Goal: Information Seeking & Learning: Learn about a topic

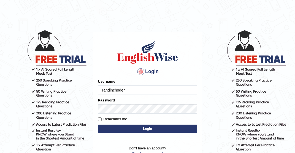
type input "Tandinchoden"
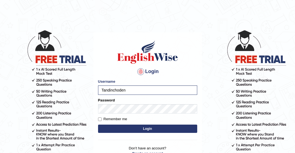
click at [165, 129] on button "Login" at bounding box center [147, 128] width 99 height 8
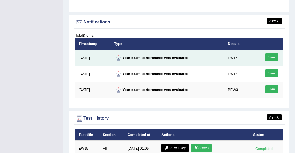
scroll to position [710, 0]
click at [270, 58] on link "View" at bounding box center [271, 57] width 13 height 8
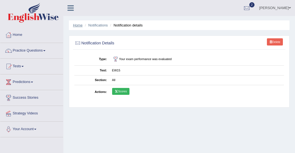
click at [76, 26] on link "Home" at bounding box center [78, 25] width 10 height 4
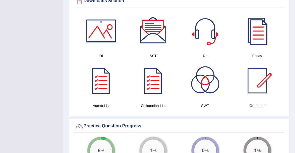
scroll to position [300, 0]
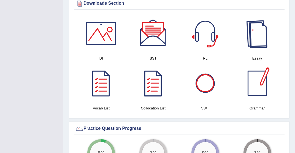
click at [257, 40] on div at bounding box center [257, 33] width 39 height 39
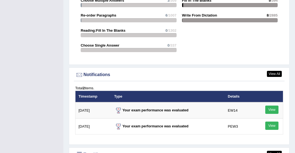
scroll to position [621, 0]
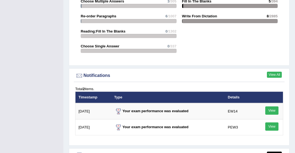
click at [274, 75] on link "View All" at bounding box center [274, 75] width 15 height 6
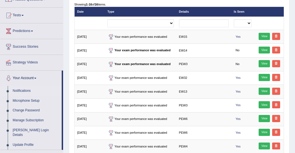
scroll to position [51, 0]
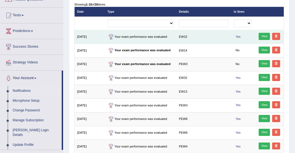
click at [261, 35] on link "View" at bounding box center [263, 36] width 11 height 7
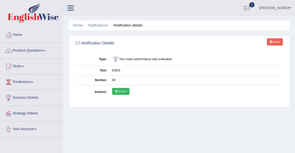
click at [123, 92] on link "Scores" at bounding box center [120, 91] width 17 height 7
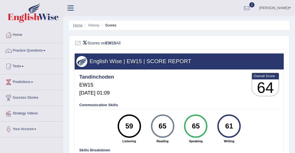
click at [76, 26] on link "Home" at bounding box center [78, 25] width 10 height 4
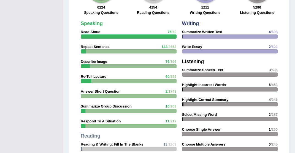
scroll to position [464, 0]
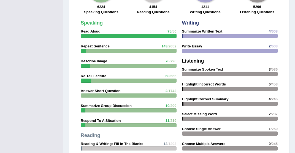
click at [97, 38] on div "Speaking Read Aloud 75 /50 Repeat Sentence 143 /2652 Describe Image 76 /796 Re-…" at bounding box center [128, 117] width 101 height 198
click at [96, 34] on div at bounding box center [152, 36] width 143 height 4
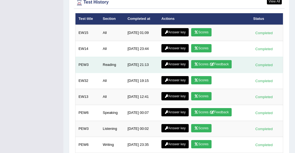
scroll to position [773, 0]
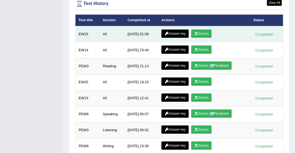
click at [174, 31] on link "Answer key" at bounding box center [174, 33] width 27 height 8
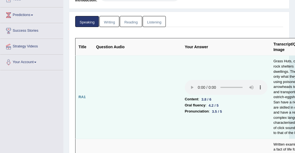
click at [185, 87] on audio at bounding box center [226, 87] width 83 height 15
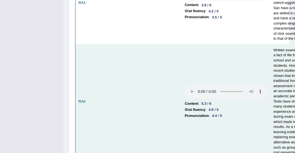
scroll to position [160, 0]
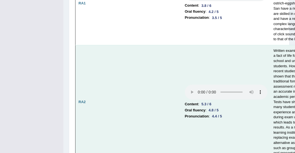
click at [185, 99] on audio at bounding box center [226, 92] width 83 height 15
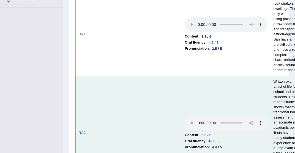
scroll to position [125, 0]
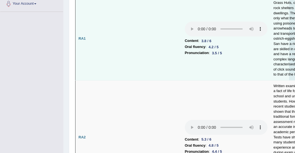
click at [185, 29] on audio at bounding box center [226, 28] width 83 height 15
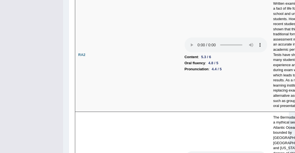
scroll to position [208, 0]
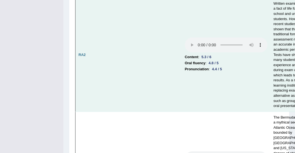
click at [185, 52] on audio at bounding box center [226, 44] width 83 height 15
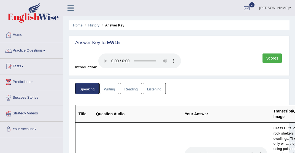
scroll to position [0, 0]
click at [76, 26] on link "Home" at bounding box center [78, 25] width 10 height 4
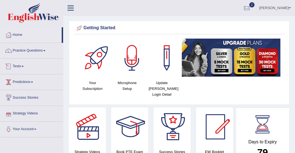
click at [24, 66] on span at bounding box center [22, 66] width 2 height 1
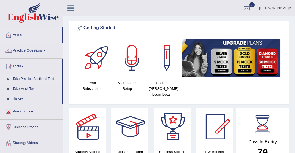
click at [28, 80] on link "Take Practice Sectional Test" at bounding box center [35, 79] width 51 height 10
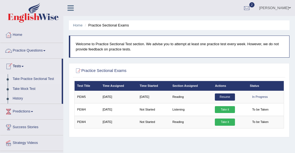
click at [48, 51] on link "Practice Questions" at bounding box center [31, 50] width 63 height 14
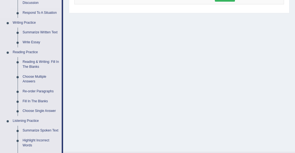
scroll to position [124, 0]
click at [37, 40] on link "Write Essay" at bounding box center [41, 42] width 42 height 10
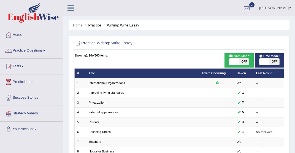
click at [237, 65] on span at bounding box center [234, 61] width 10 height 7
checkbox input "true"
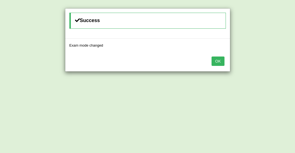
click at [266, 66] on div "Success Exam mode changed OK" at bounding box center [147, 76] width 295 height 153
click at [221, 61] on button "OK" at bounding box center [217, 60] width 13 height 9
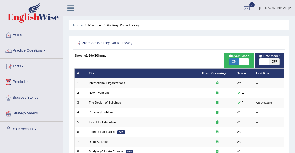
click at [264, 65] on span at bounding box center [264, 61] width 10 height 7
checkbox input "true"
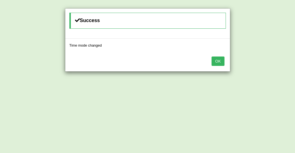
click at [219, 61] on button "OK" at bounding box center [217, 60] width 13 height 9
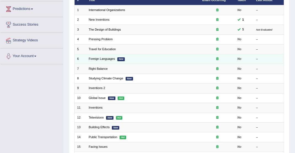
scroll to position [74, 0]
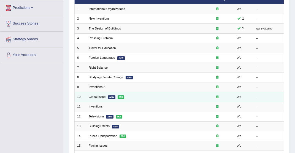
click at [200, 100] on td at bounding box center [217, 97] width 35 height 10
click at [93, 98] on link "Global Issue" at bounding box center [97, 96] width 17 height 3
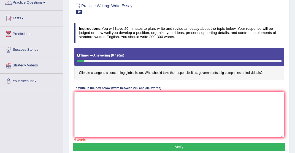
scroll to position [47, 0]
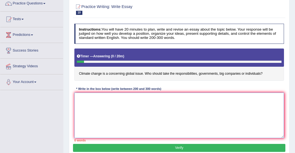
click at [83, 94] on textarea at bounding box center [179, 114] width 210 height 45
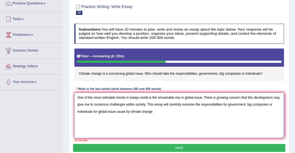
click at [102, 111] on textarea "One of the most noticiable trends in todays world is the remarkable rise in glo…" at bounding box center [179, 114] width 210 height 45
click at [159, 110] on textarea "One of the most noticiable trends in todays world is the remarkable rise in glo…" at bounding box center [179, 114] width 210 height 45
click at [204, 98] on textarea "One of the most noticiable trends in todays world is the remarkable rise in glo…" at bounding box center [179, 114] width 210 height 45
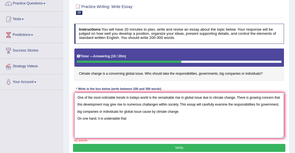
click at [128, 118] on textarea "One of the most noticiable trends in todays world is the remarkable rise in glo…" at bounding box center [179, 114] width 210 height 45
click at [168, 118] on textarea "One of the most noticiable trends in todays world is the remarkable rise in glo…" at bounding box center [179, 114] width 210 height 45
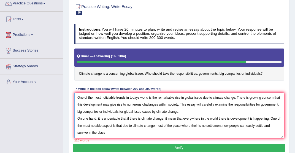
click at [228, 124] on textarea "One of the most noticiable trends in todays world is the remarkable rise in glo…" at bounding box center [179, 114] width 210 height 45
click at [113, 132] on textarea "One of the most noticiable trends in todays world is the remarkable rise in glo…" at bounding box center [179, 114] width 210 height 45
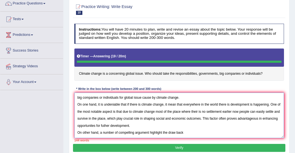
scroll to position [18, 0]
type textarea "One of the most noticiable trends in todays world is the remarkable rise in glo…"
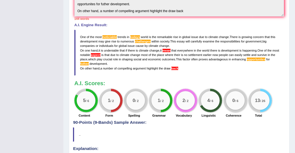
scroll to position [161, 0]
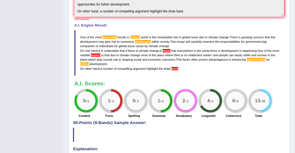
click at [110, 36] on span "noticiable" at bounding box center [109, 37] width 14 height 3
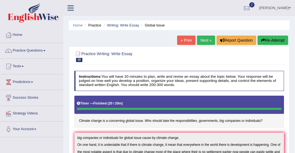
scroll to position [0, 0]
click at [272, 42] on button "Re-Attempt" at bounding box center [272, 40] width 31 height 9
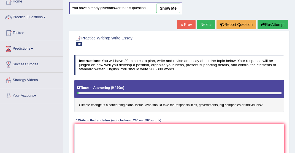
scroll to position [31, 0]
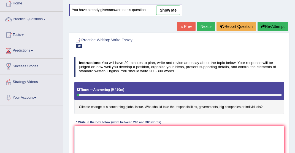
click at [168, 11] on link "show me" at bounding box center [168, 10] width 24 height 9
type textarea "One of the most noticiable trends in todays world is the remarkable rise in glo…"
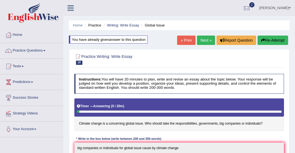
scroll to position [0, 0]
click at [269, 40] on button "Re-Attempt" at bounding box center [272, 40] width 31 height 9
